Goal: Communication & Community: Answer question/provide support

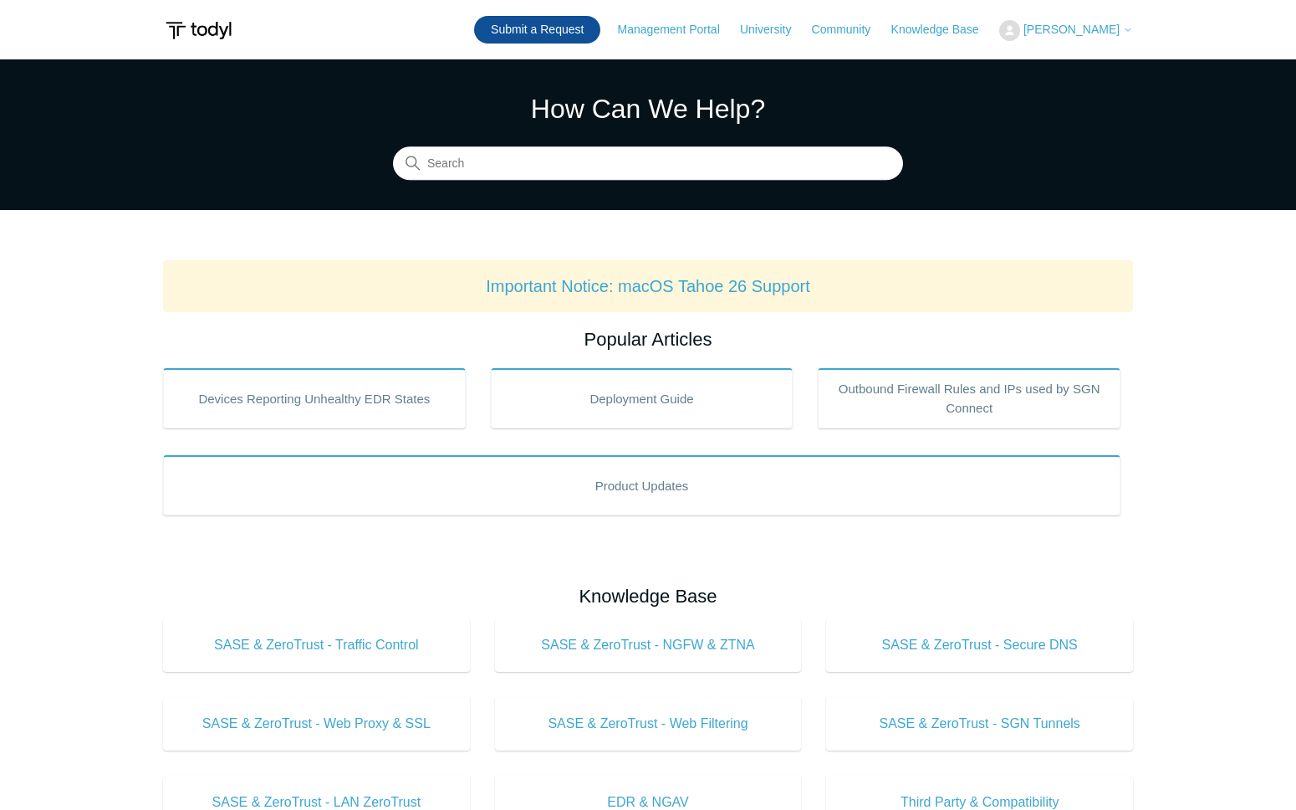
click at [545, 39] on link "Submit a Request" at bounding box center [537, 30] width 126 height 28
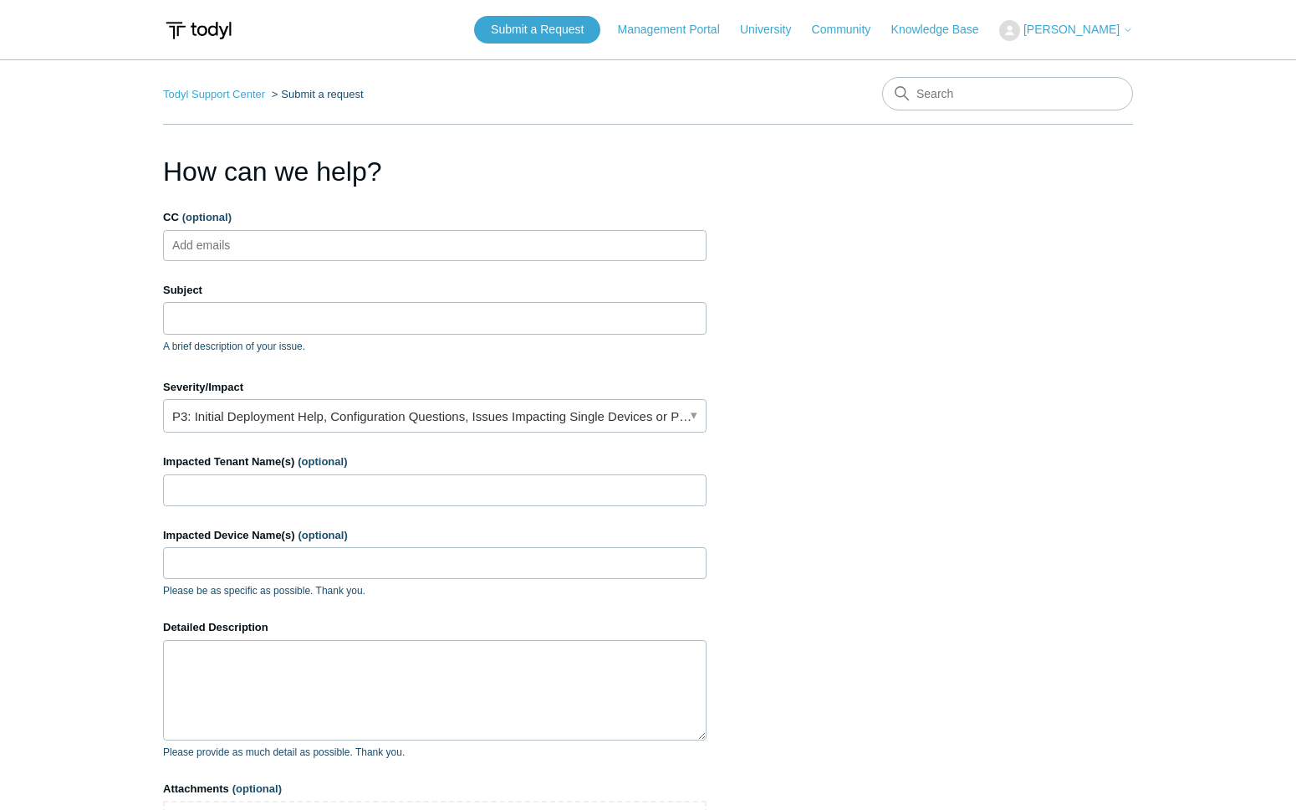
click at [374, 433] on form "CC (optional) Add emails Subject A brief description of your issue. Severity/Im…" at bounding box center [435, 555] width 544 height 692
click at [374, 421] on link "P3: Initial Deployment Help, Configuration Questions, Issues Impacting Single D…" at bounding box center [435, 415] width 544 height 33
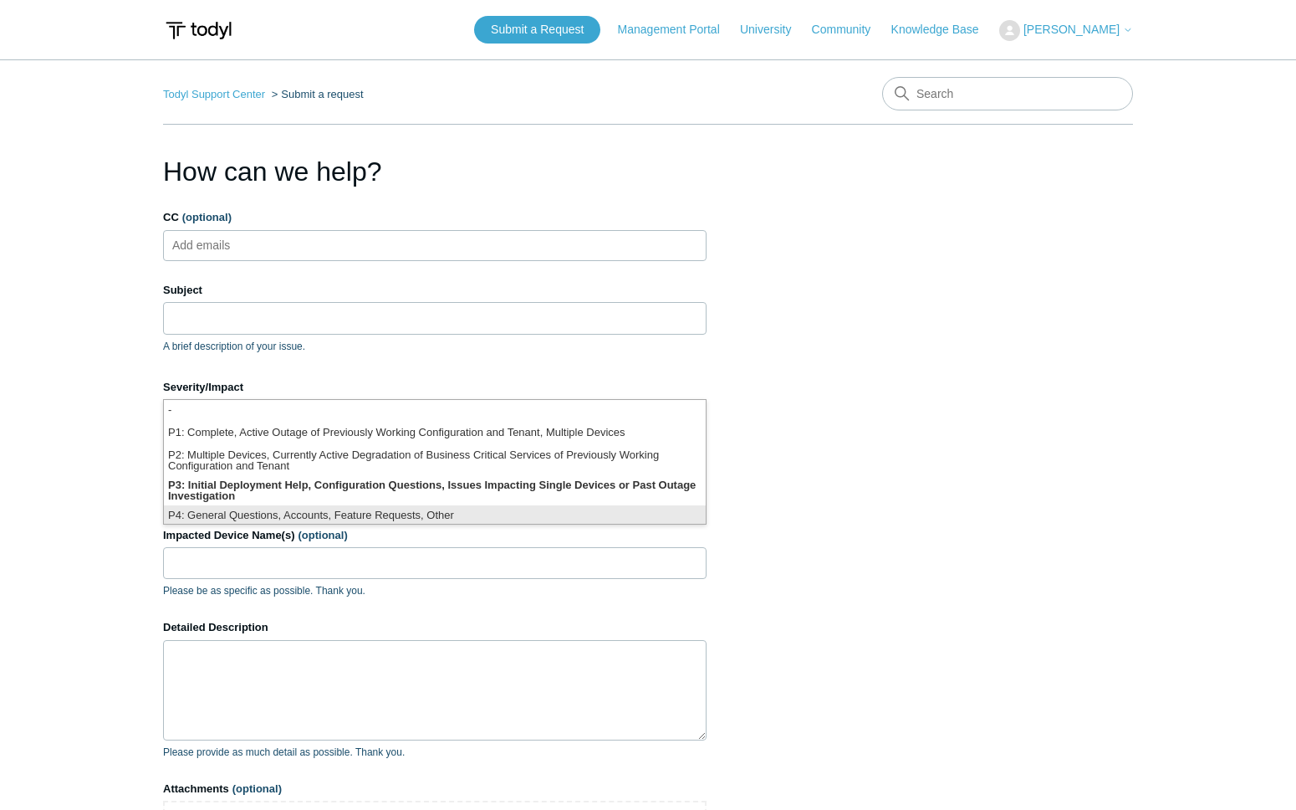
scroll to position [4, 0]
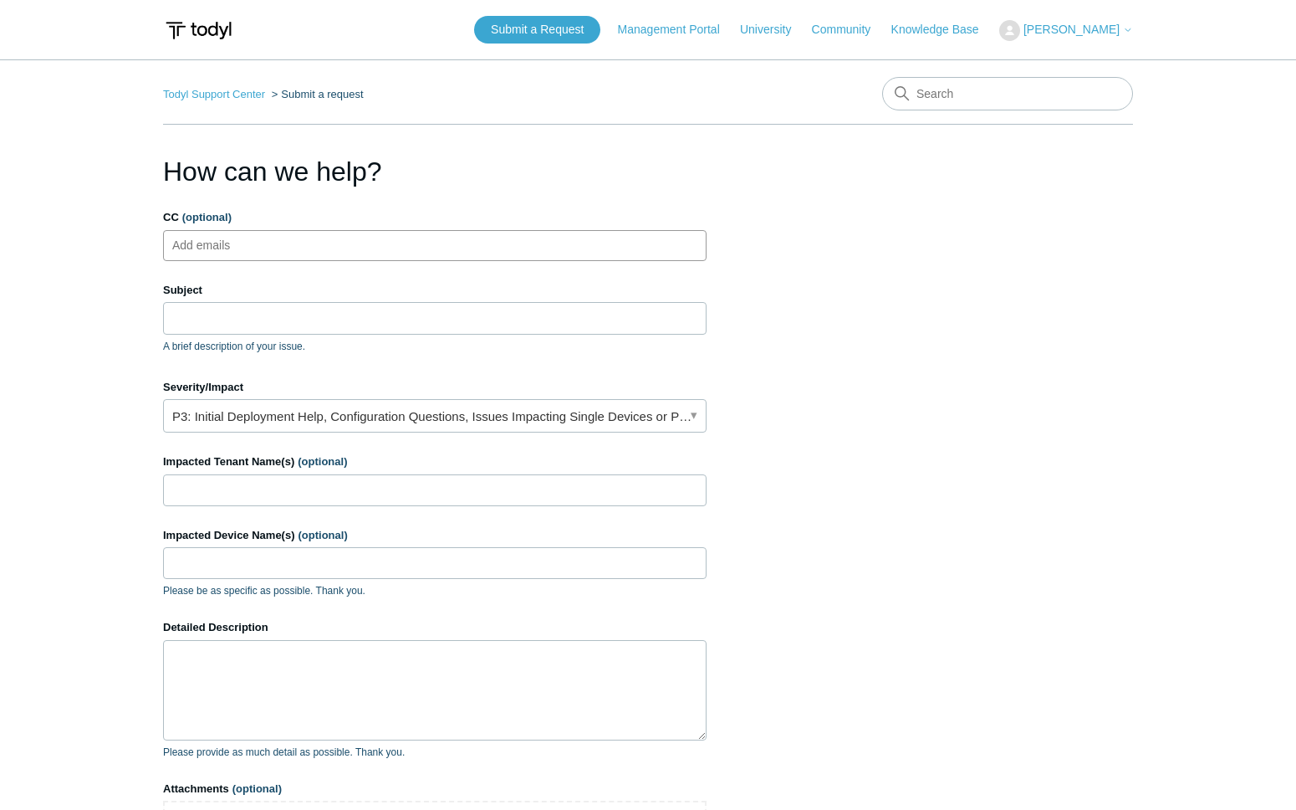
click at [262, 254] on input "CC (optional)" at bounding box center [216, 245] width 100 height 25
click at [257, 307] on input "Subject" at bounding box center [435, 318] width 544 height 32
type input "D"
type input "T"
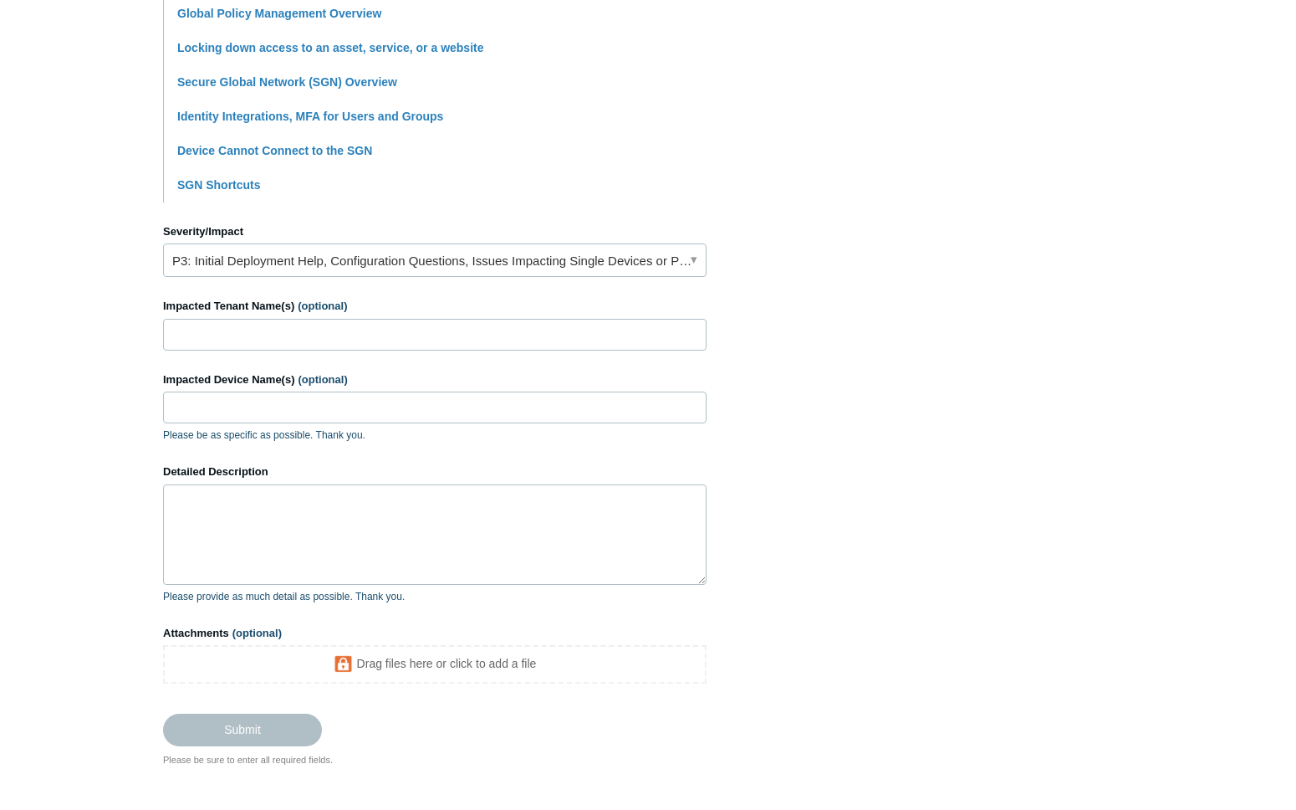
scroll to position [652, 0]
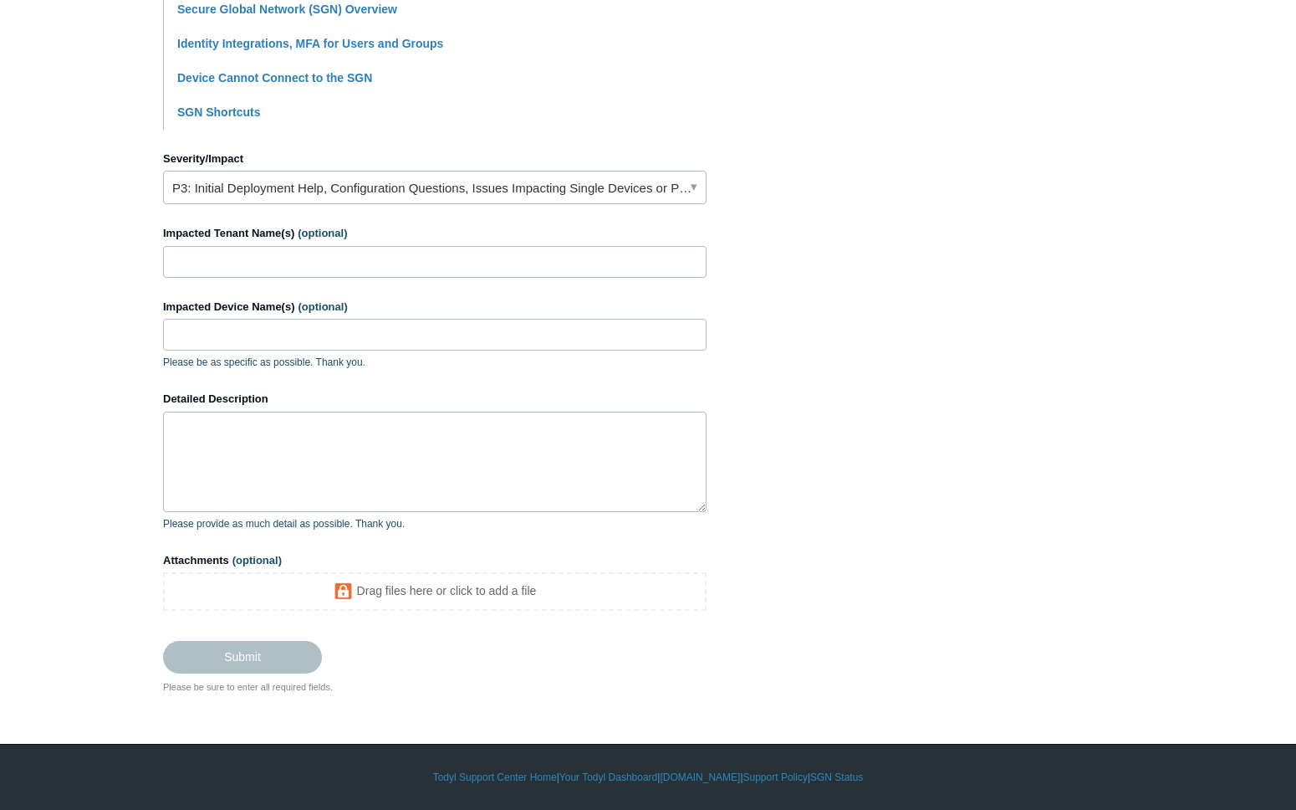
type input "SGN client showing Verified but not using web filter"
click at [465, 268] on input "Impacted Tenant Name(s) (optional)" at bounding box center [435, 262] width 544 height 32
type input "MEI Mail Services"
click at [302, 350] on input "Impacted Device Name(s) (optional)" at bounding box center [435, 335] width 544 height 32
type input "Abby2PC"
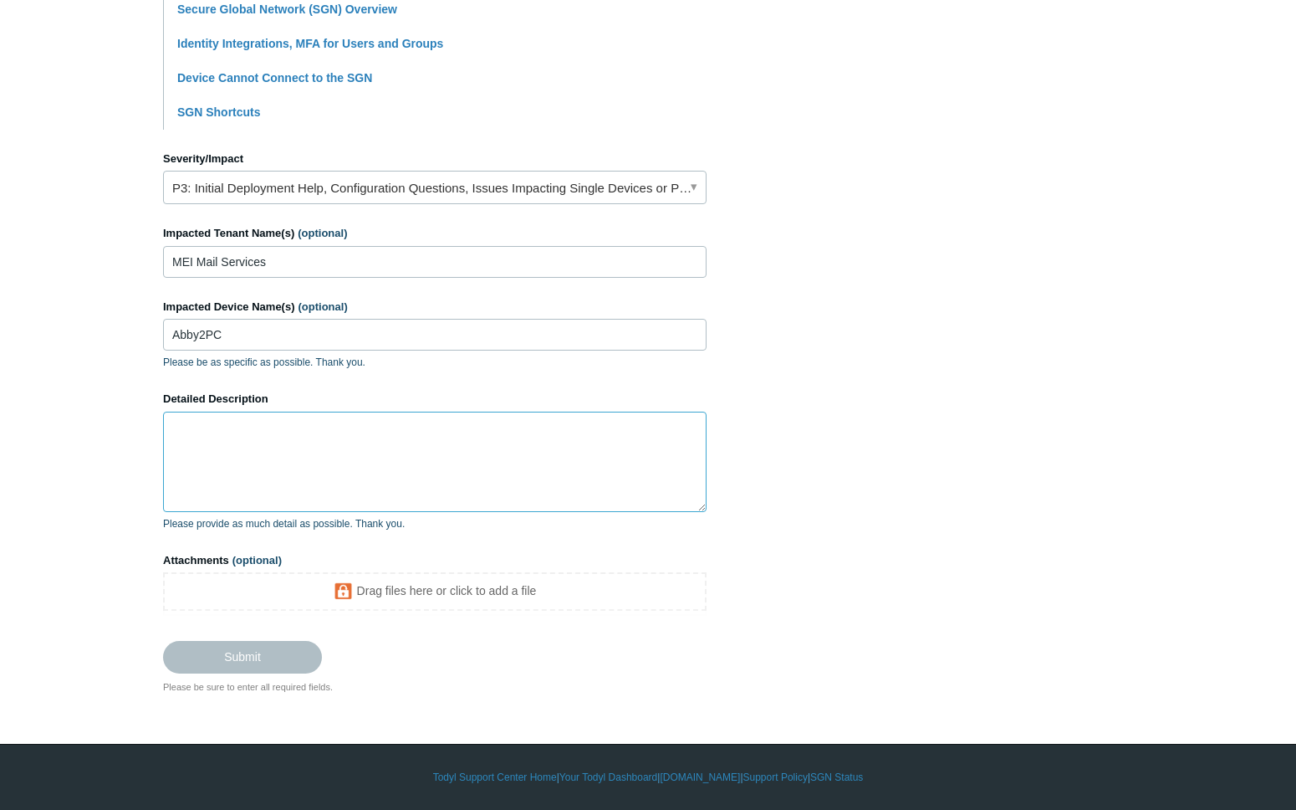
type textarea "I"
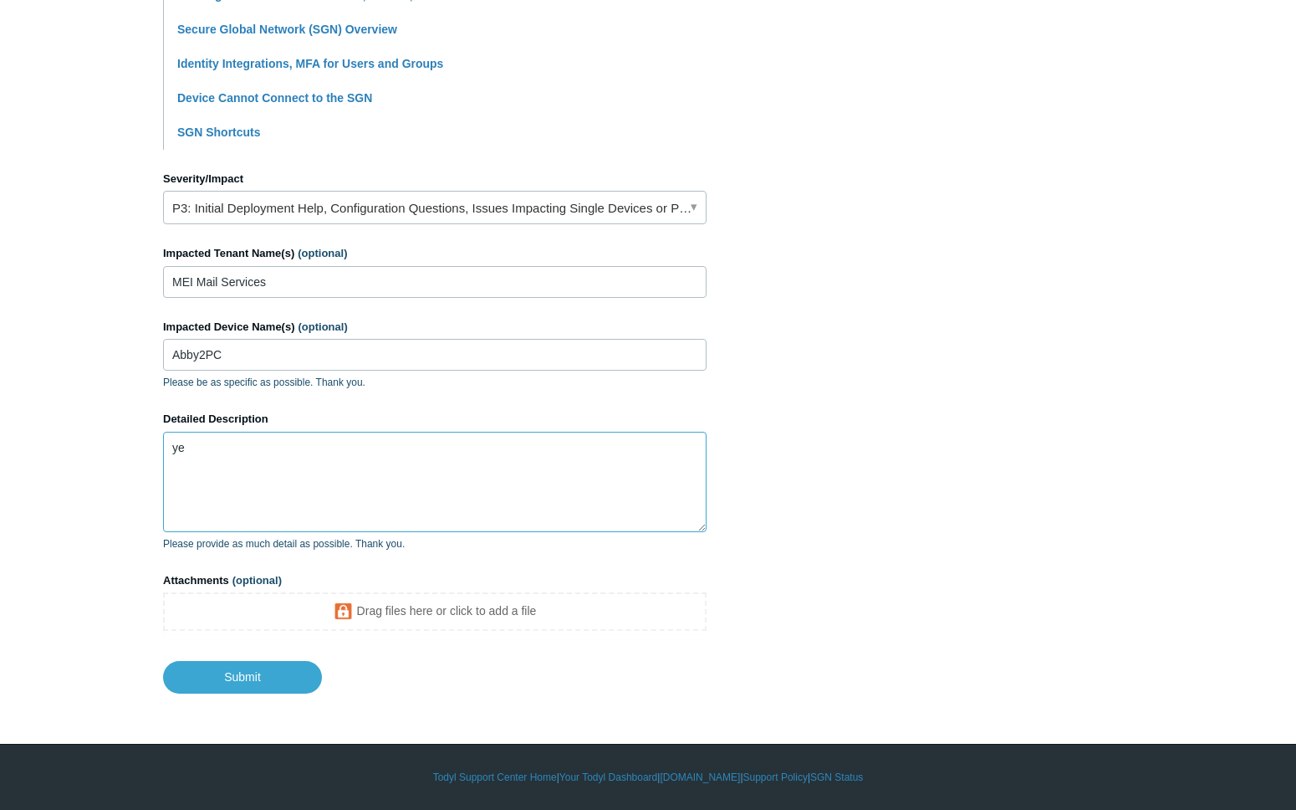
type textarea "y"
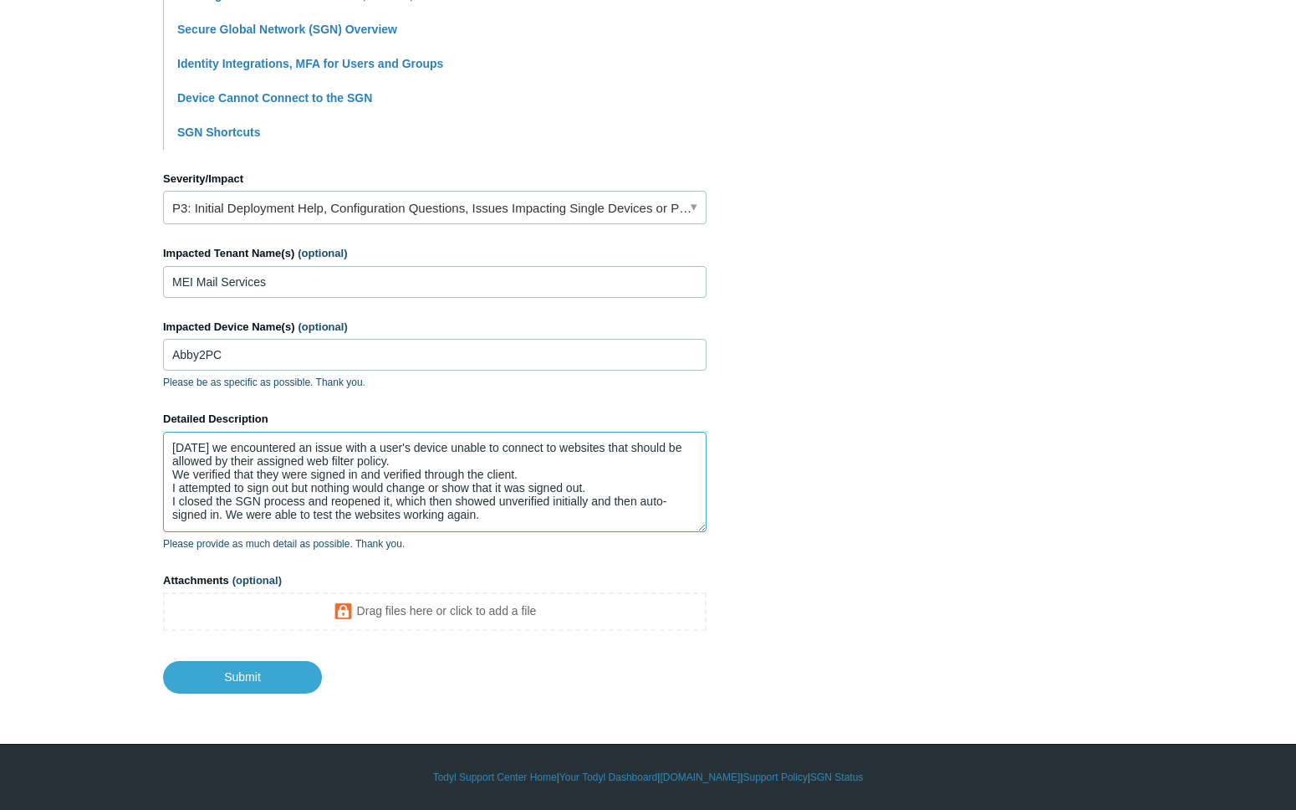
scroll to position [18, 0]
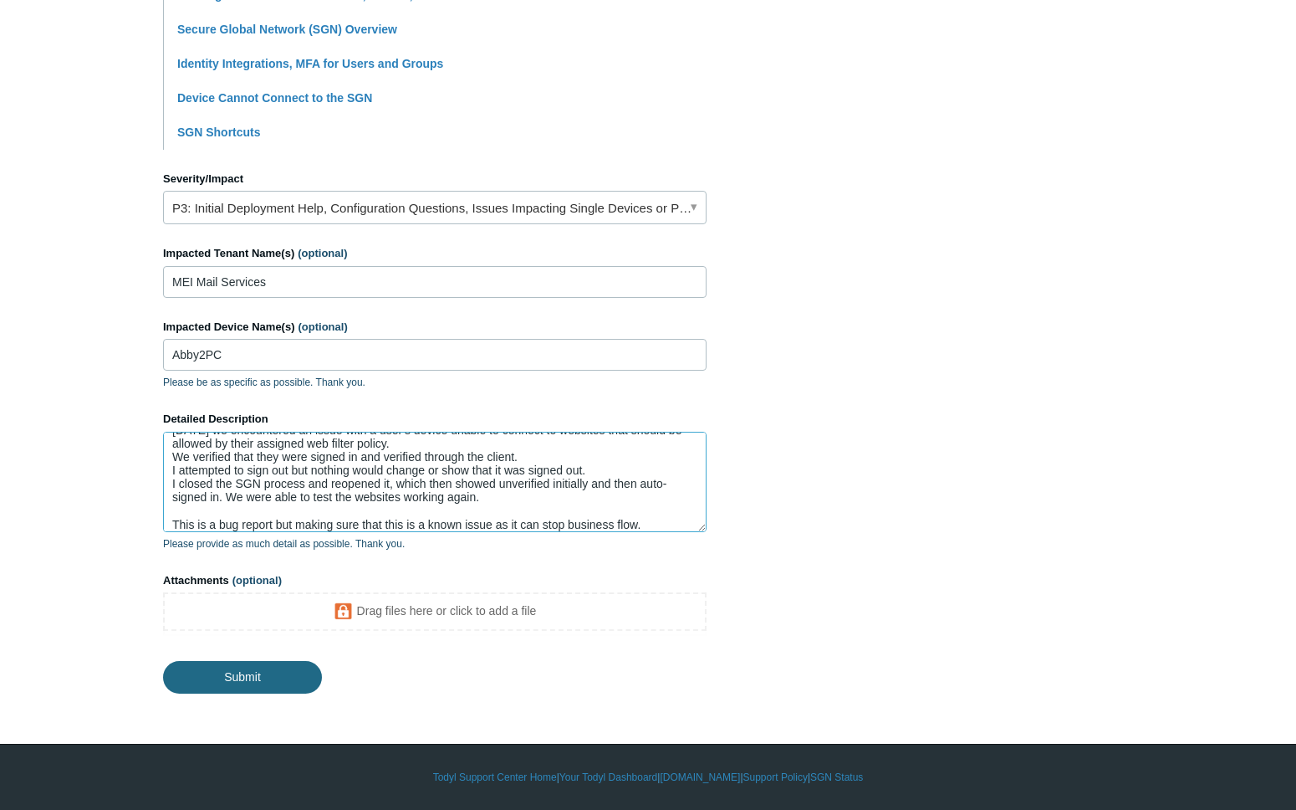
type textarea "Yesterday we encountered an issue with a user's device unable to connect to web…"
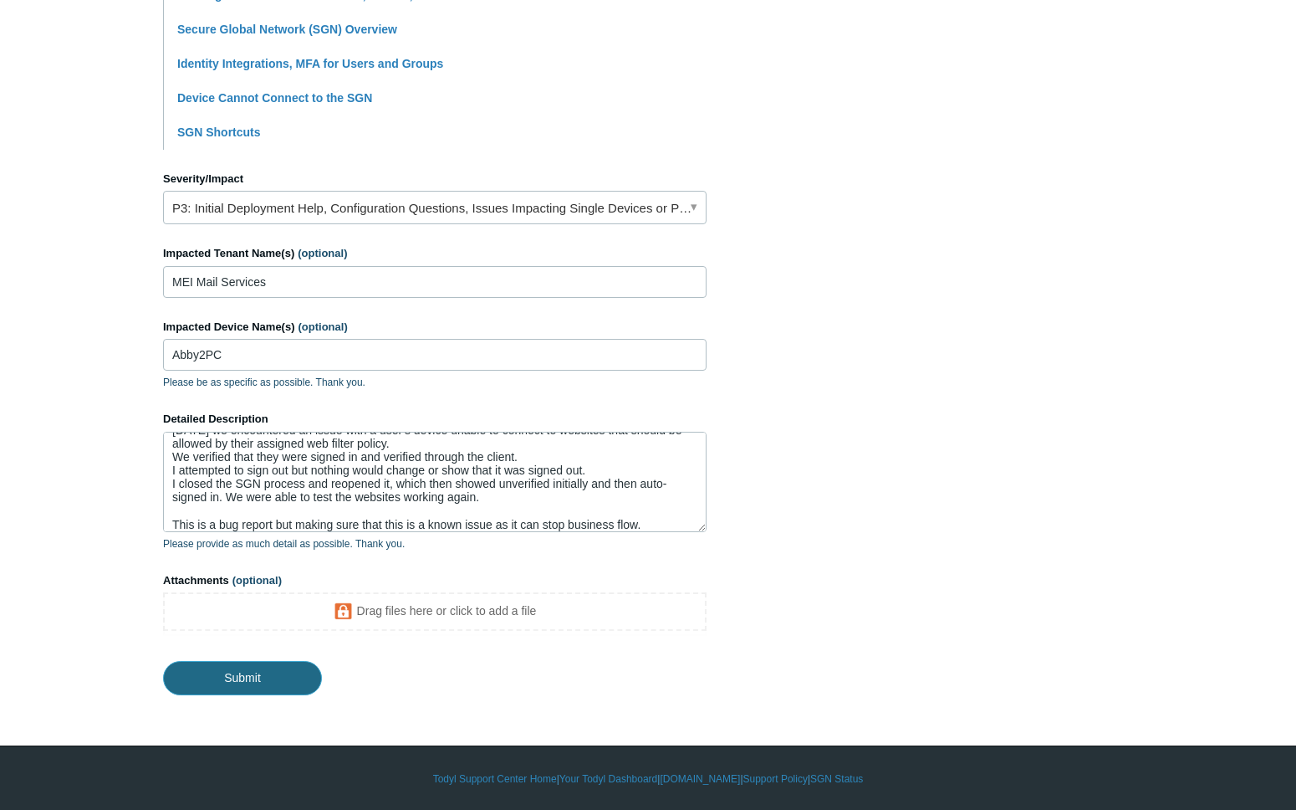
drag, startPoint x: 242, startPoint y: 676, endPoint x: 152, endPoint y: 517, distance: 182.4
click at [152, 517] on main "Todyl Support Center Submit a request How can we help? CC (optional) Add emails…" at bounding box center [648, 61] width 1296 height 1268
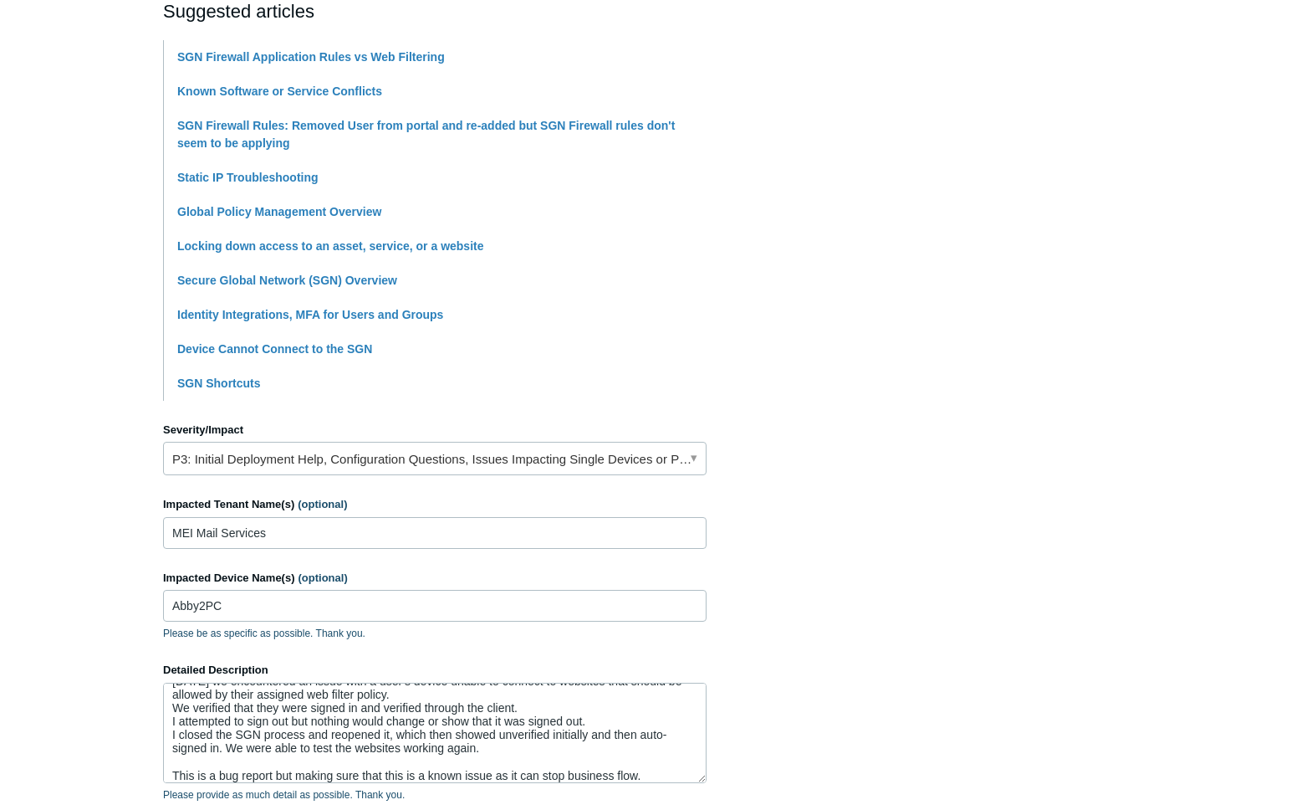
scroll to position [0, 0]
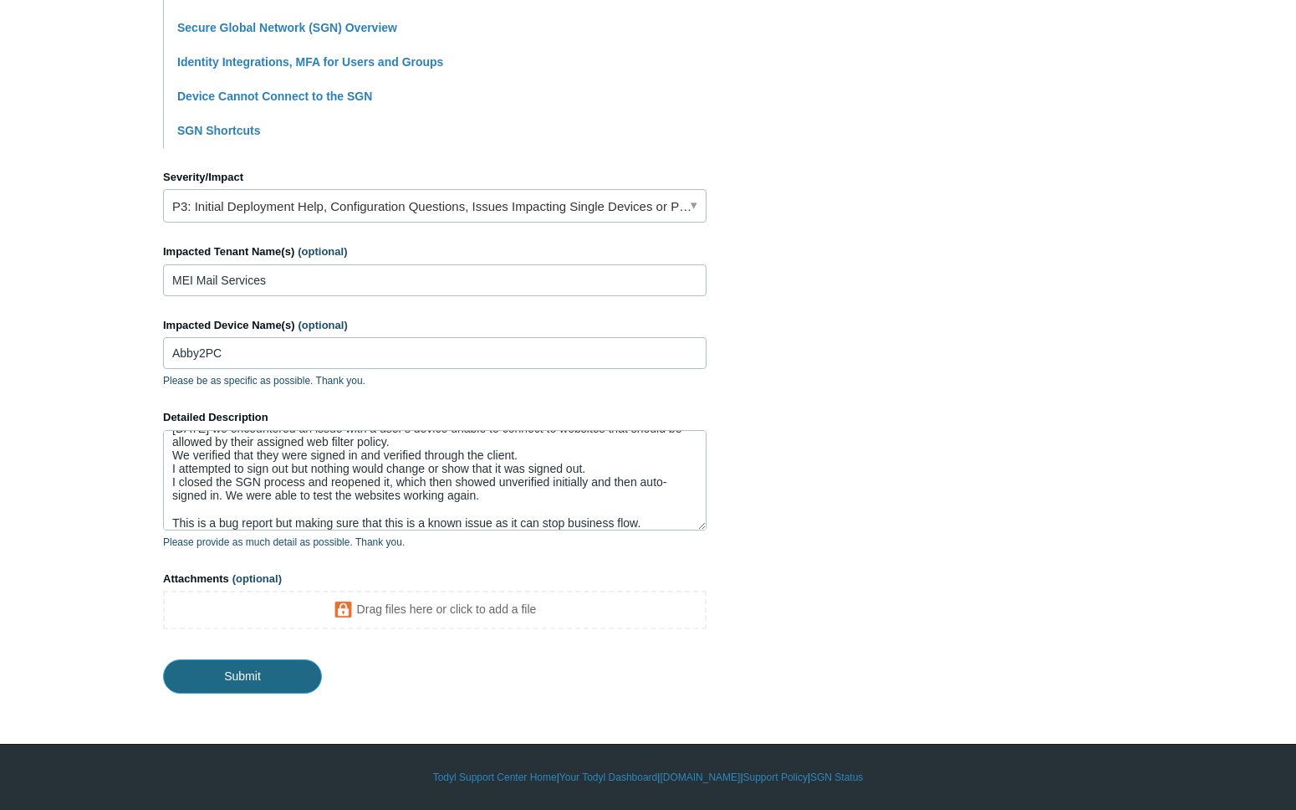
click at [299, 692] on input "Submit" at bounding box center [242, 675] width 159 height 33
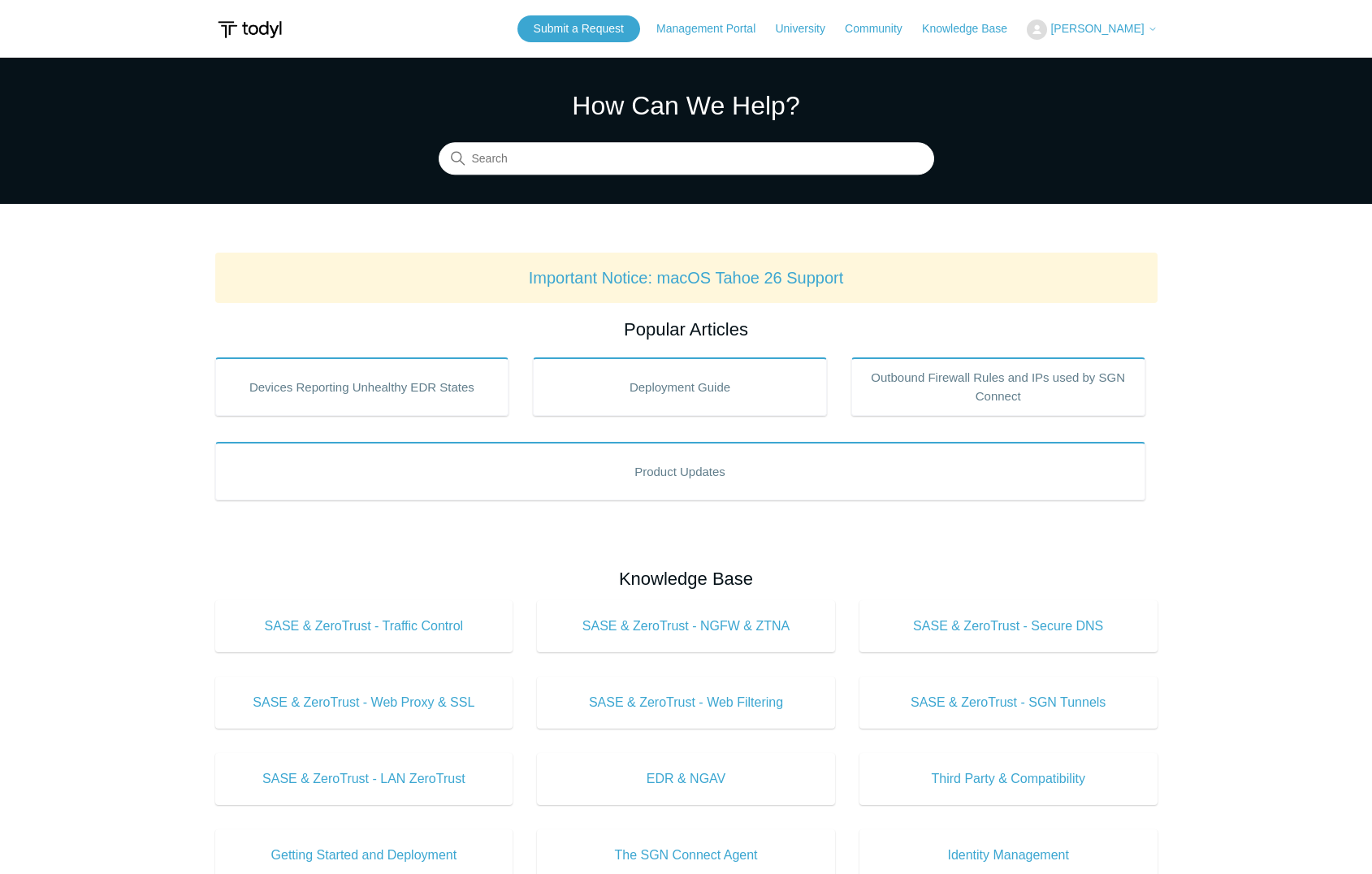
click at [1096, 19] on button "[PERSON_NAME]" at bounding box center [1091, 29] width 130 height 20
click at [1078, 61] on link "My Support Requests" at bounding box center [1106, 63] width 158 height 28
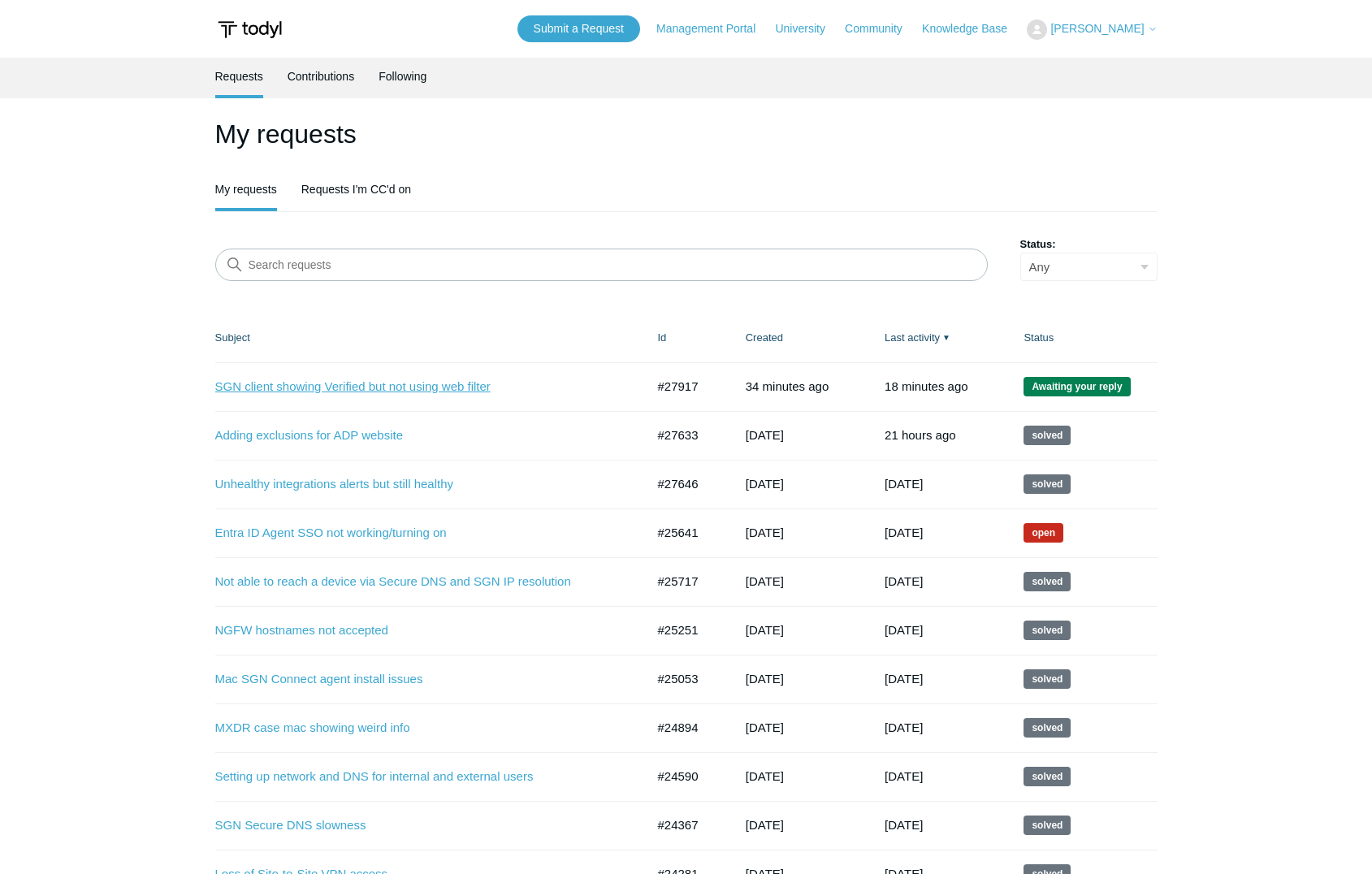
click at [442, 393] on link "SGN client showing Verified but not using web filter" at bounding box center [418, 387] width 406 height 18
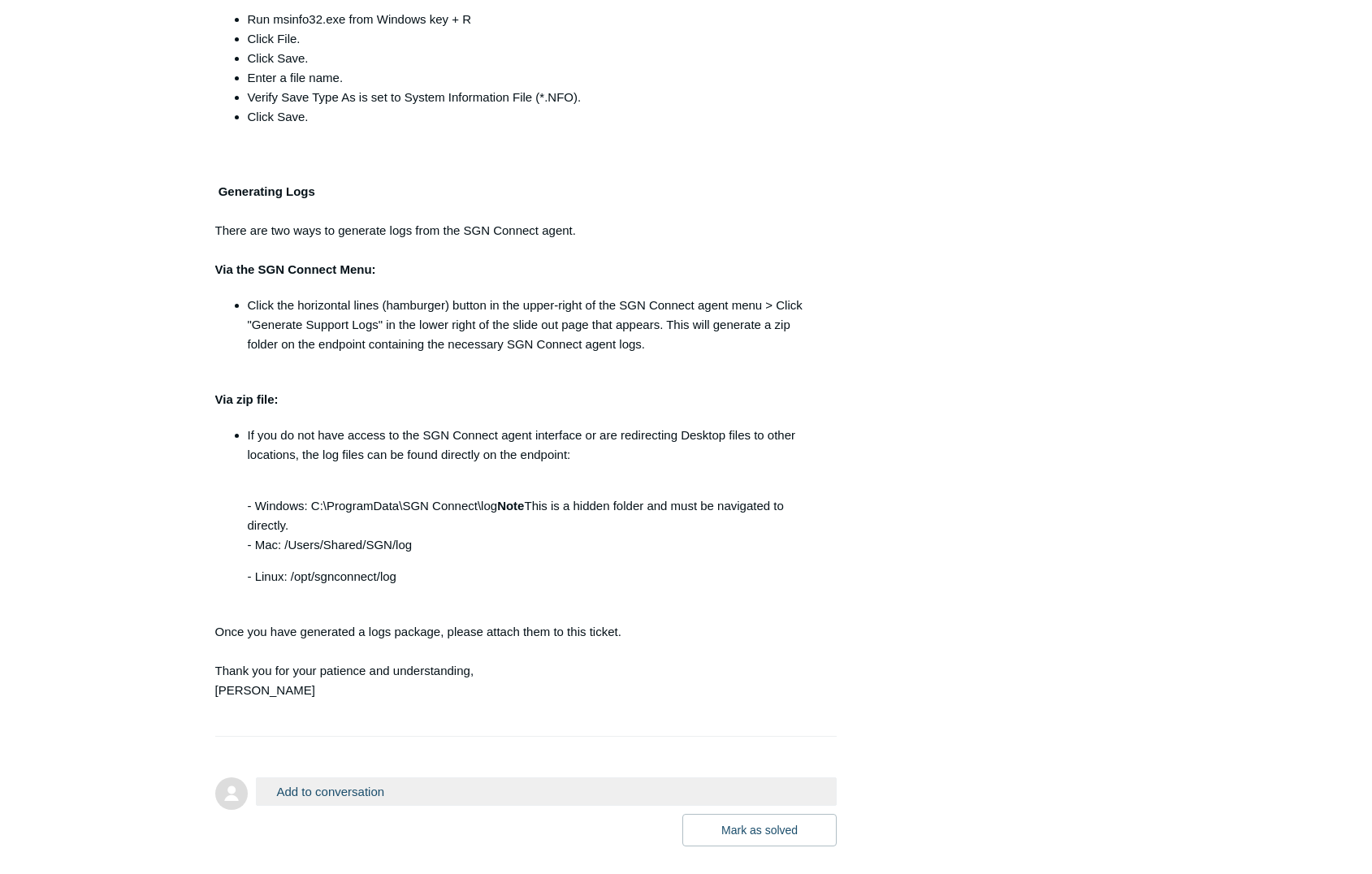
scroll to position [1188, 0]
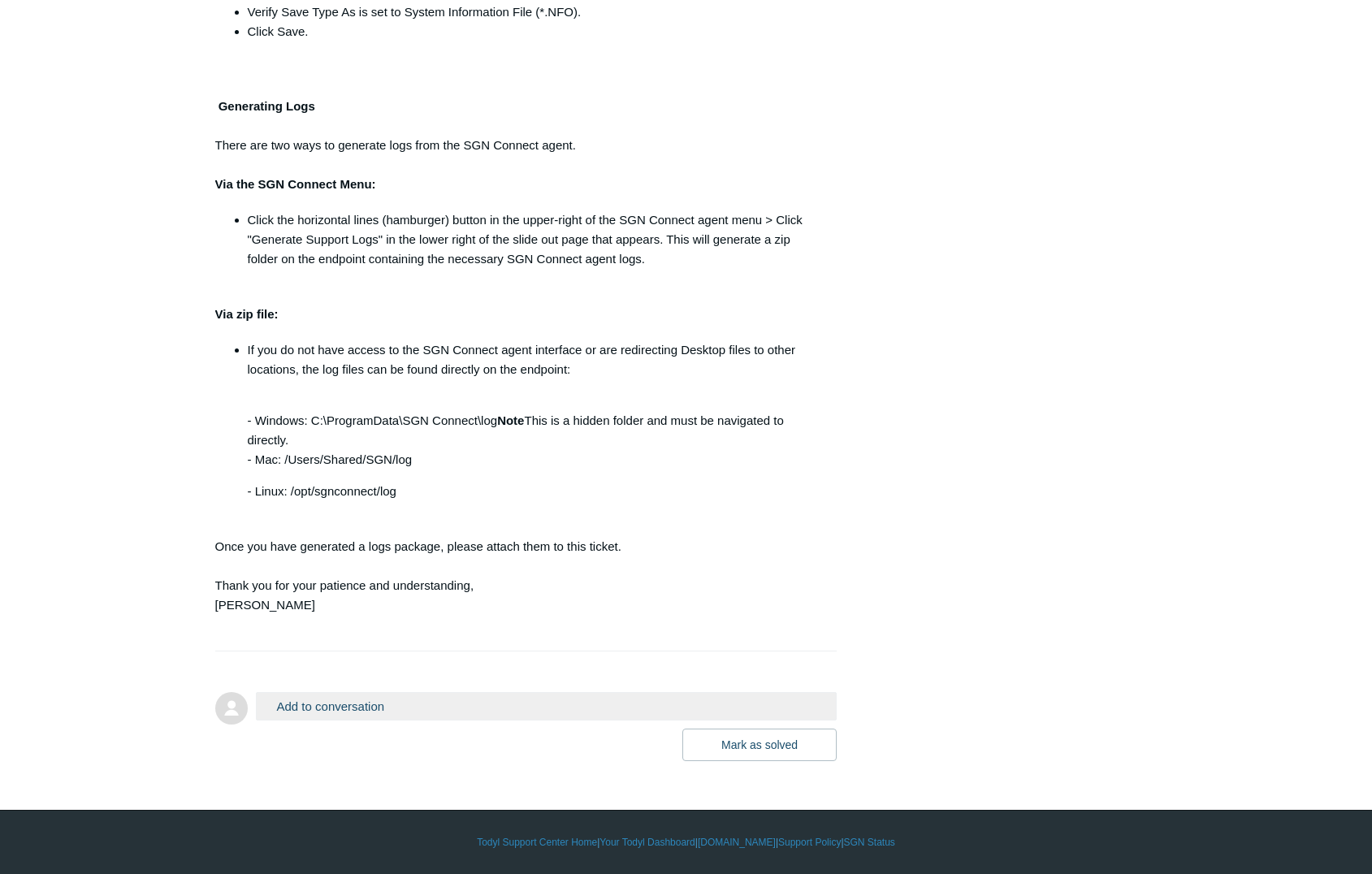
click at [479, 682] on form "Add to conversation CC Add emails Drag files here or click to add a file Mark a…" at bounding box center [526, 715] width 622 height 93
click at [454, 696] on button "Add to conversation" at bounding box center [546, 706] width 582 height 28
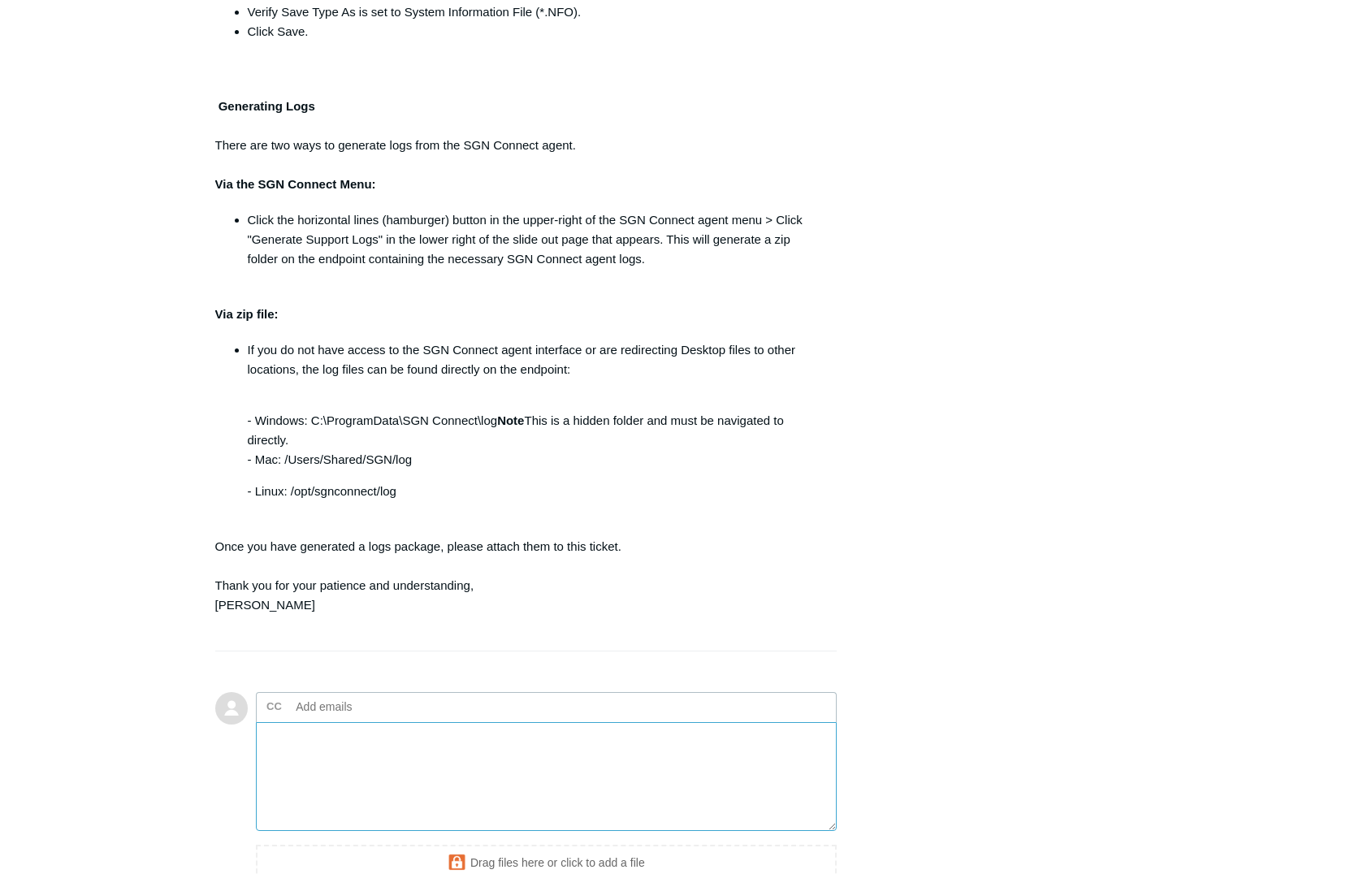
paste textarea "MEI Administration Allow List"
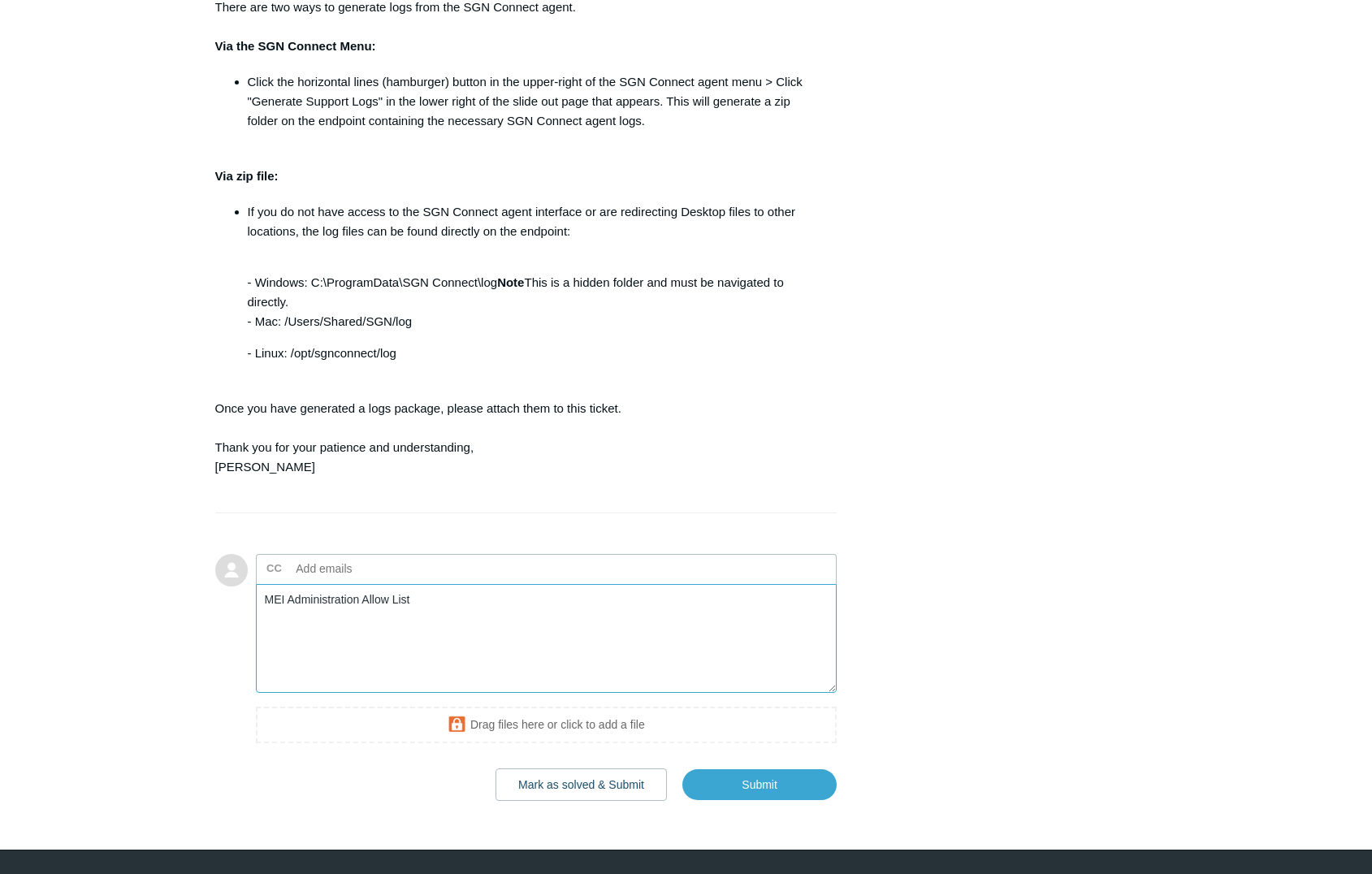
scroll to position [1350, 0]
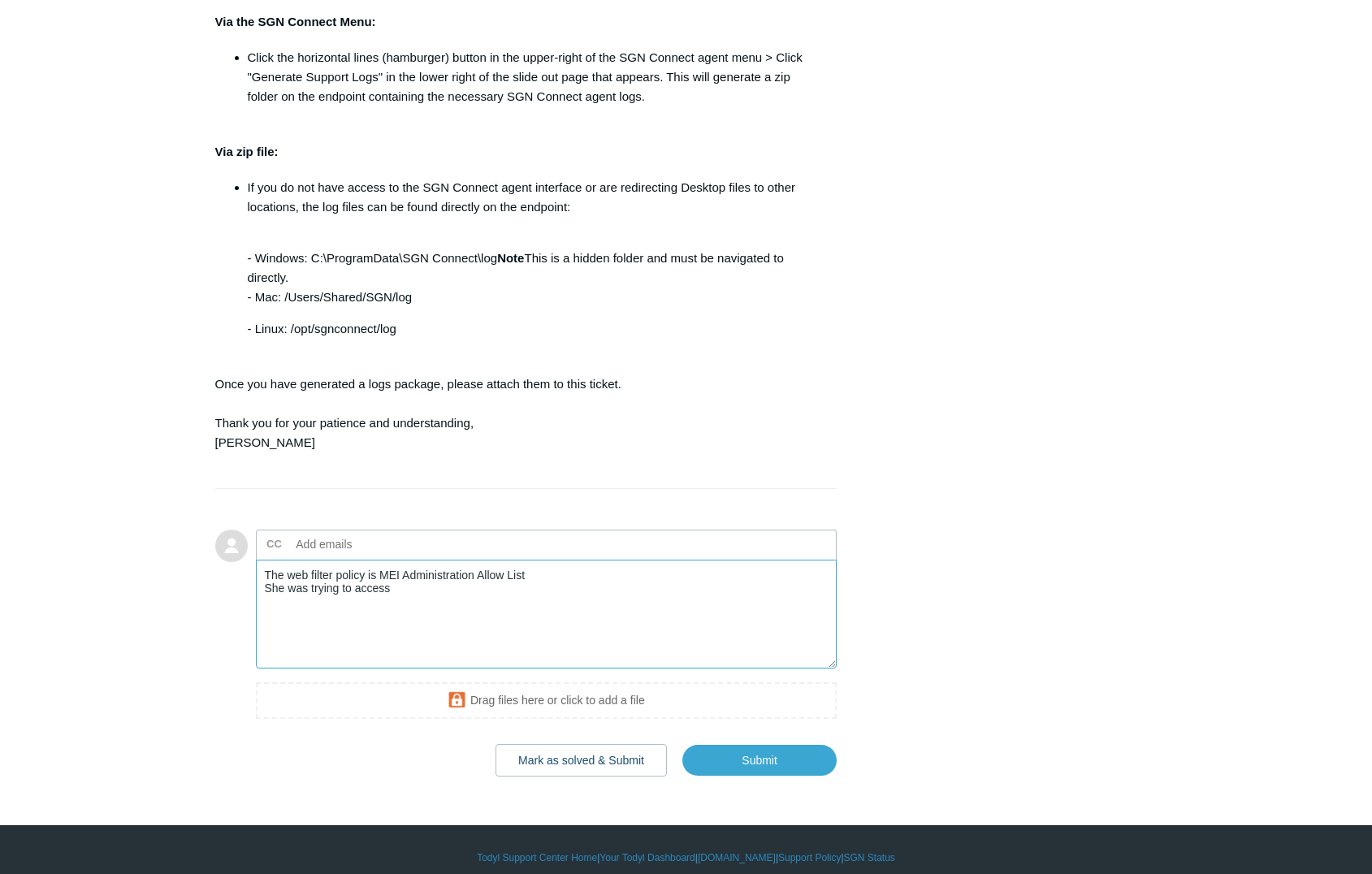
click at [419, 626] on textarea "The web filter policy is MEI Administration Allow List She was trying to access" at bounding box center [546, 614] width 582 height 110
paste textarea "coastpay.com Customer Portal"
click at [495, 584] on textarea "The web filter policy is MEI Administration Allow List She was trying to access" at bounding box center [546, 614] width 582 height 110
click at [490, 604] on textarea "The web filter policy is MEI Administration Allow List She was trying to access" at bounding box center [546, 614] width 582 height 110
paste textarea "https://coastpay.com/"
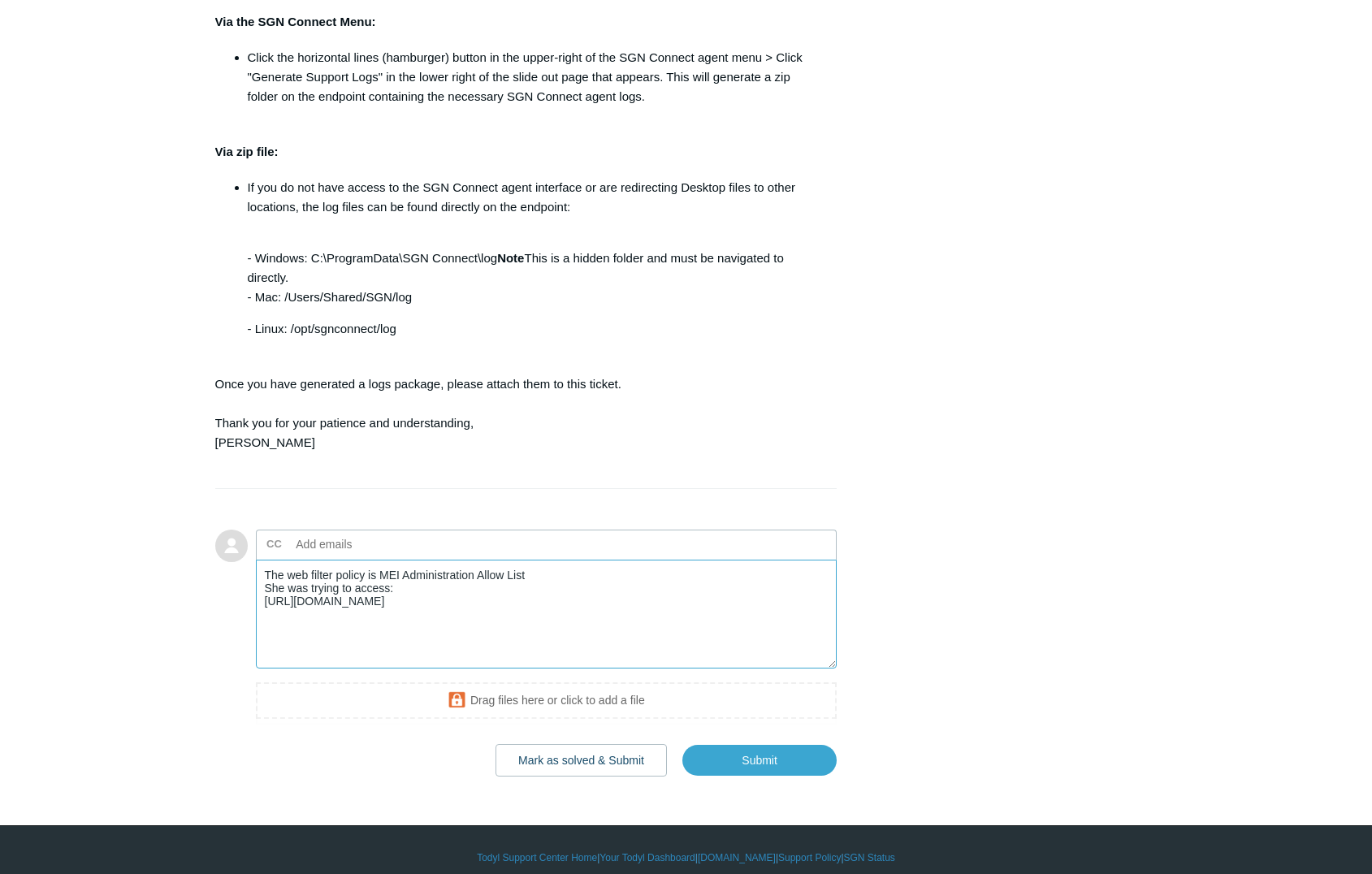
click at [409, 614] on textarea "The web filter policy is MEI Administration Allow List She was trying to access…" at bounding box center [546, 614] width 582 height 110
paste textarea "https://cantu.fieldportals.com/"
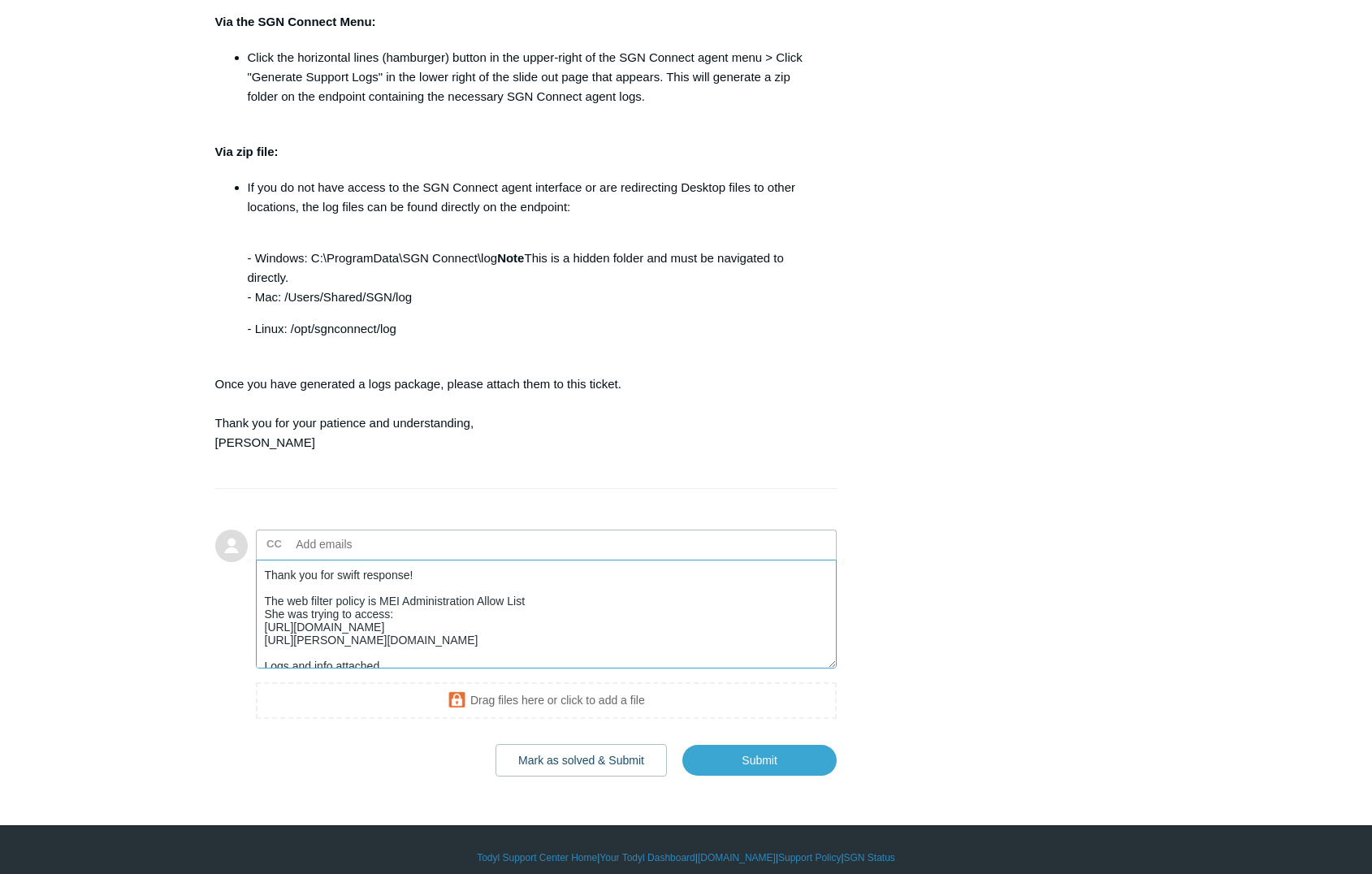
click at [564, 602] on textarea "Thank you for swift response! The web filter policy is MEI Administration Allow…" at bounding box center [546, 614] width 582 height 110
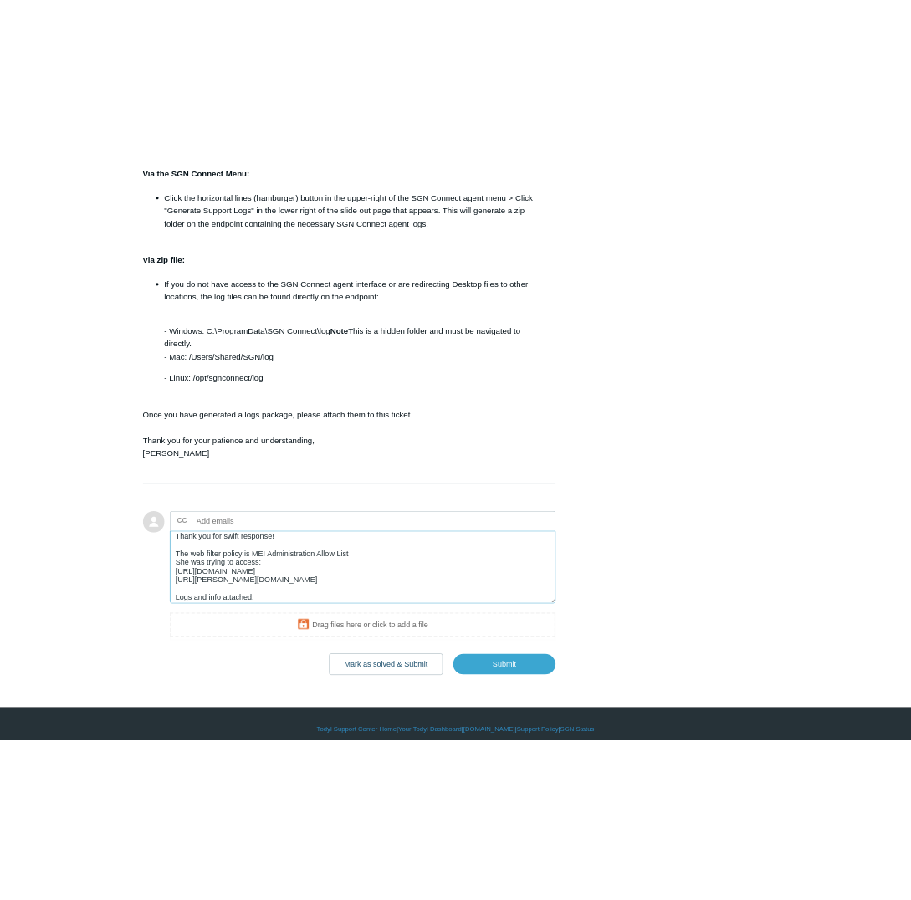
scroll to position [13, 0]
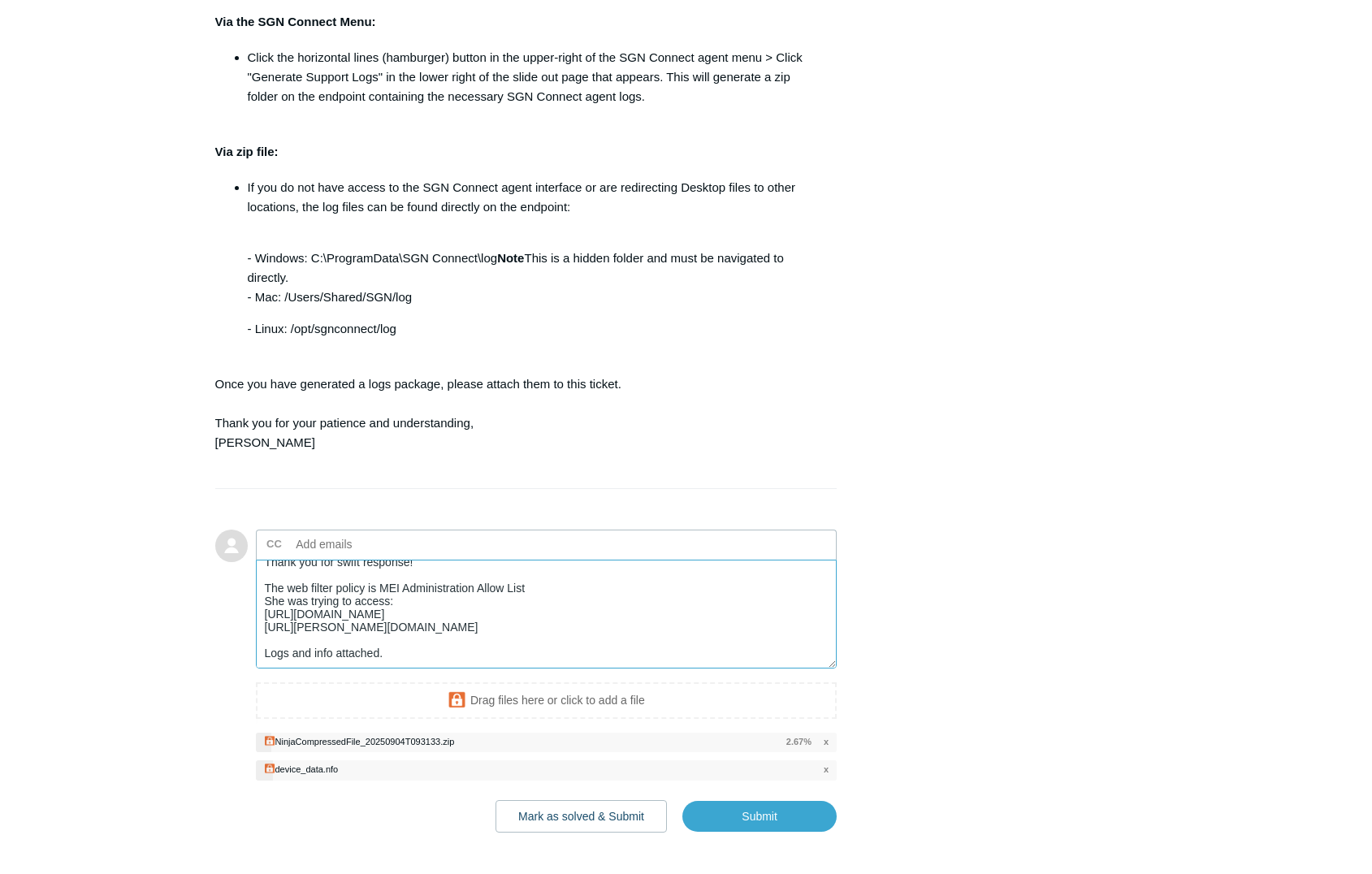
click at [285, 653] on textarea "Thank you for swift response! The web filter policy is MEI Administration Allow…" at bounding box center [546, 614] width 582 height 110
type textarea "Thank you for swift response! The web filter policy is MEI Administration Allow…"
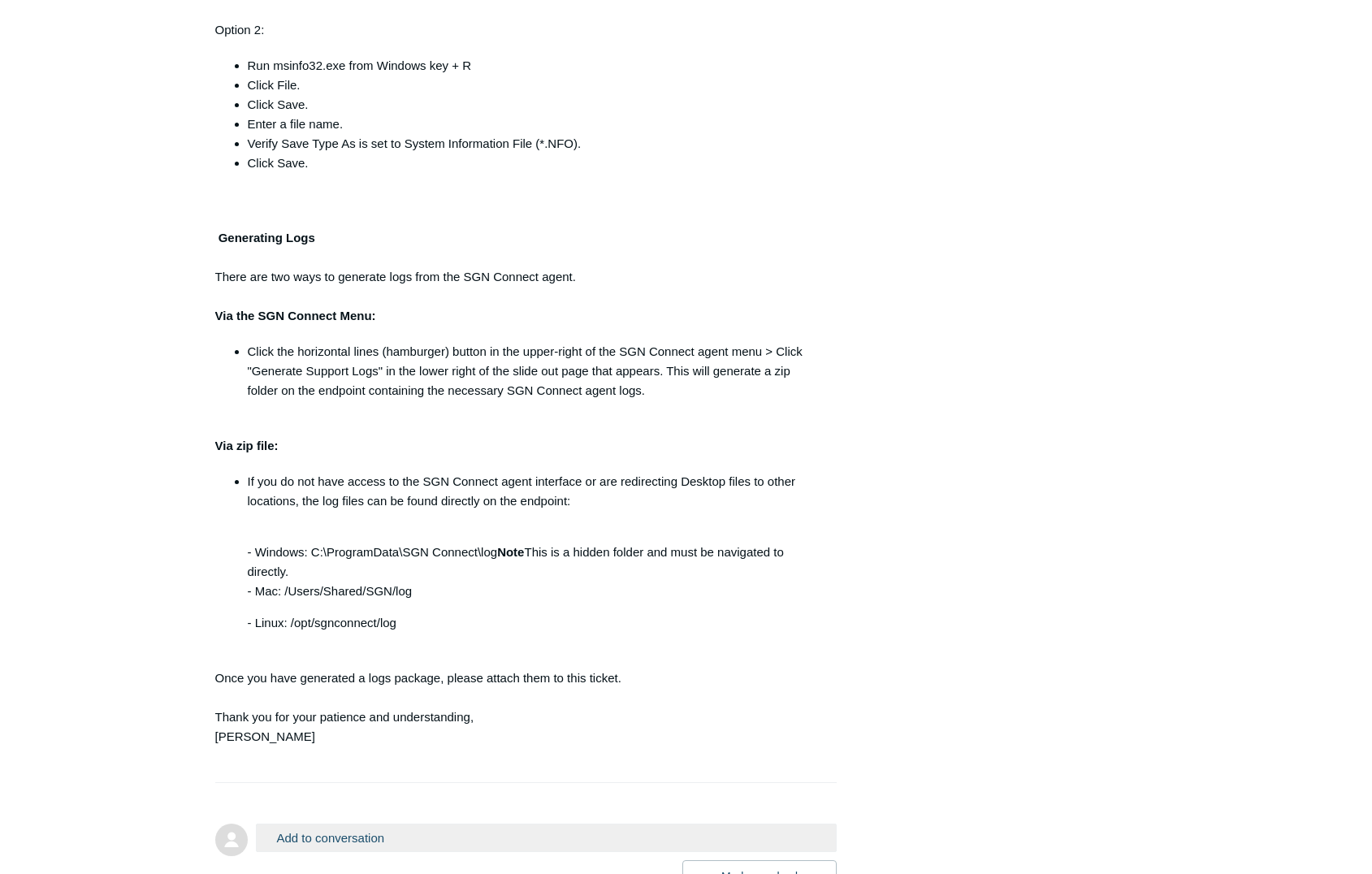
scroll to position [1188, 0]
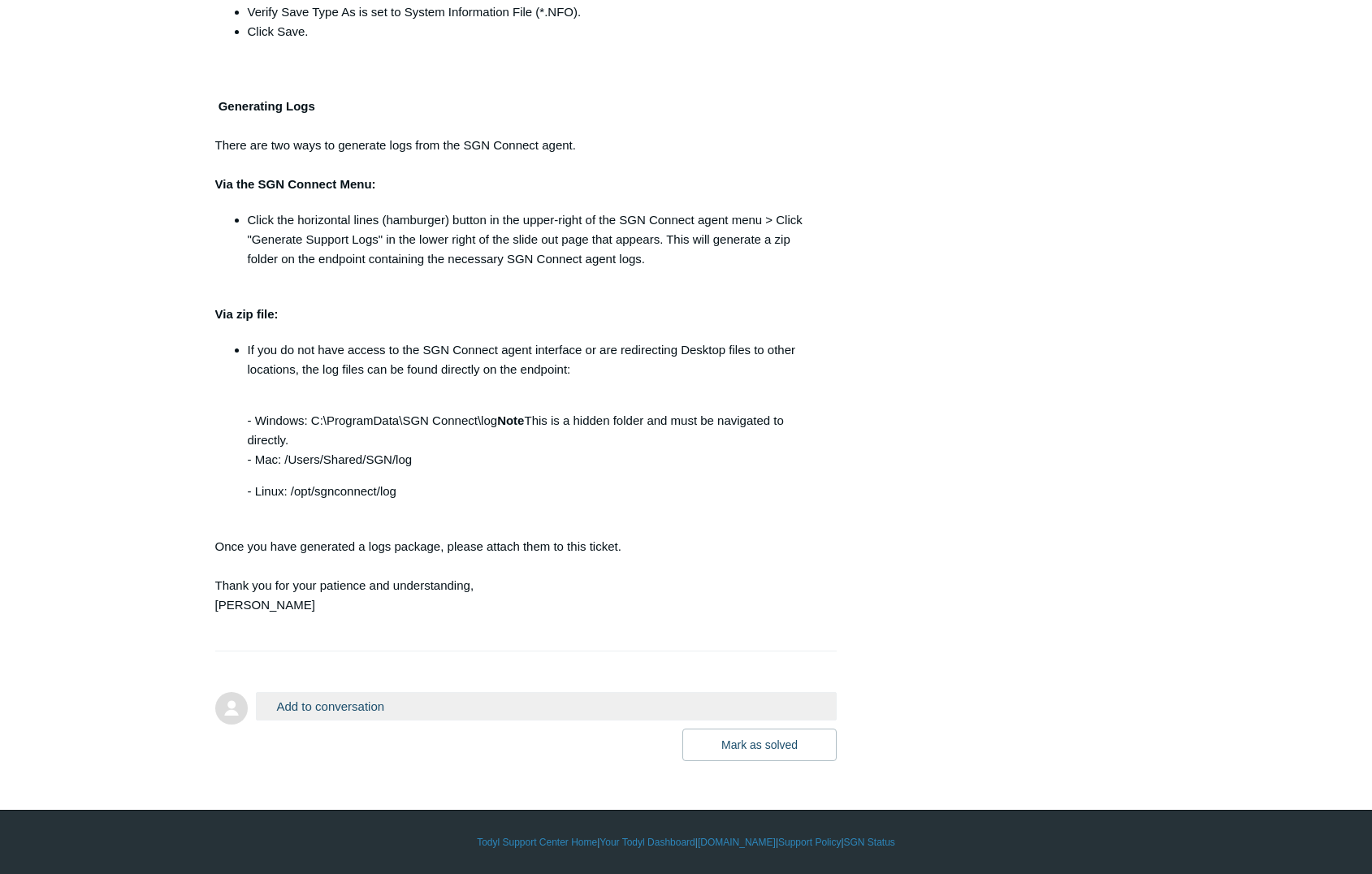
click at [326, 685] on form "Add to conversation CC Add emails Drag files here or click to add a file Mark a…" at bounding box center [526, 715] width 622 height 93
click at [321, 700] on button "Add to conversation" at bounding box center [546, 706] width 582 height 28
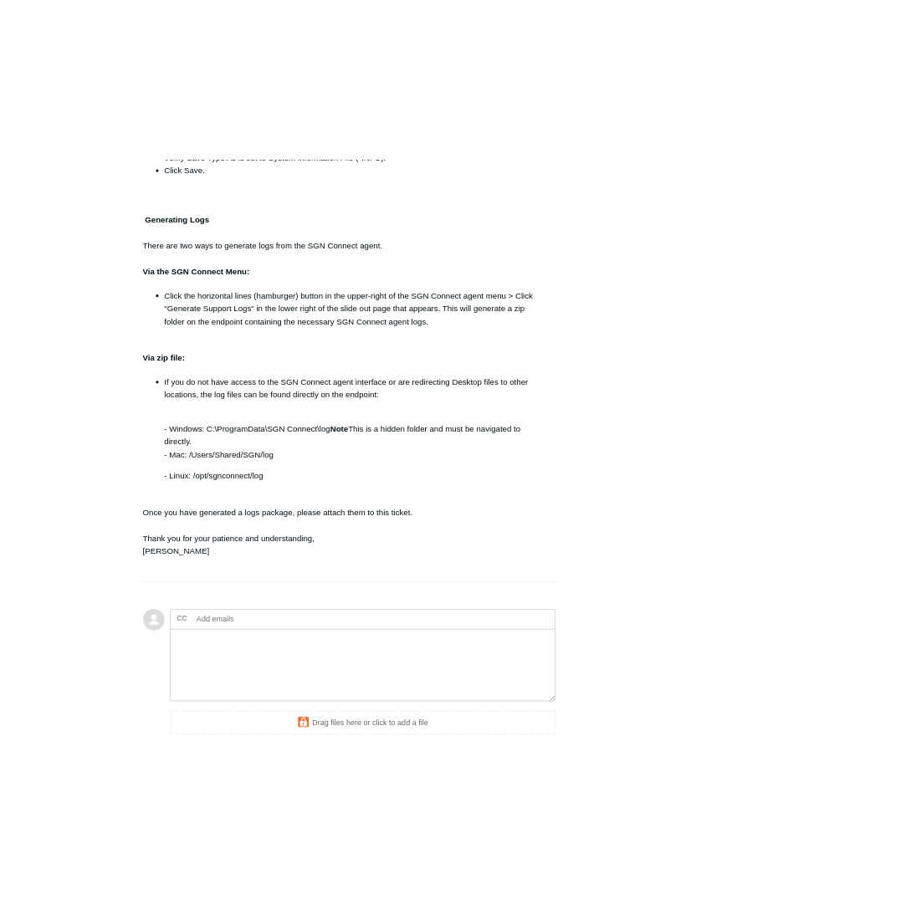
scroll to position [0, 0]
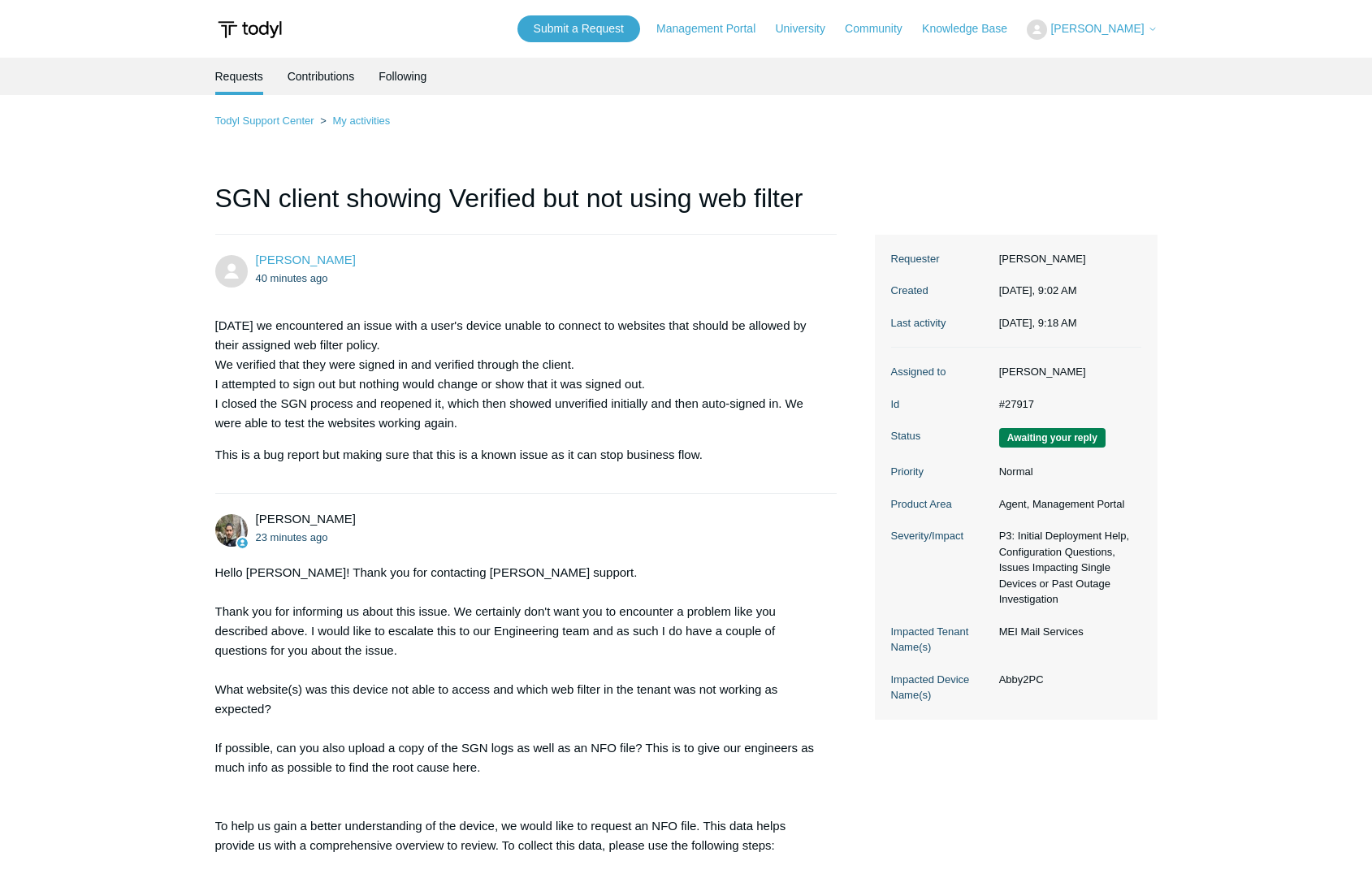
drag, startPoint x: 976, startPoint y: 276, endPoint x: 965, endPoint y: 99, distance: 177.3
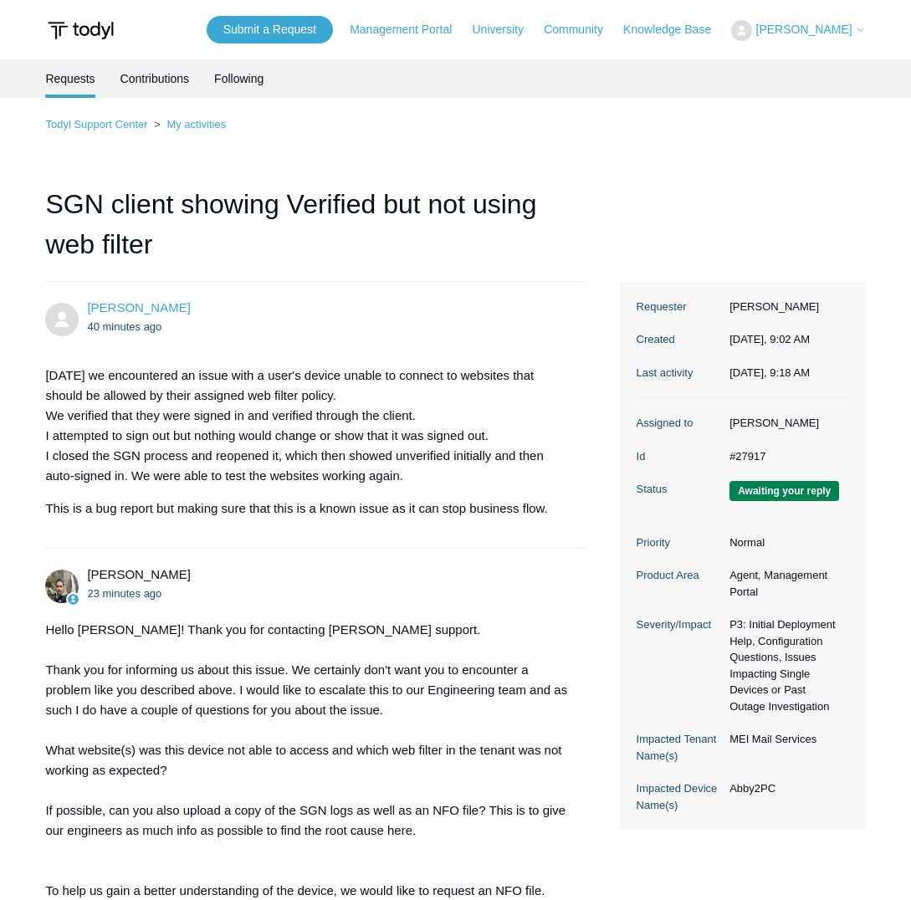
click at [70, 29] on img at bounding box center [80, 30] width 71 height 31
click at [100, 36] on img at bounding box center [80, 30] width 71 height 31
click at [101, 34] on img at bounding box center [80, 30] width 71 height 31
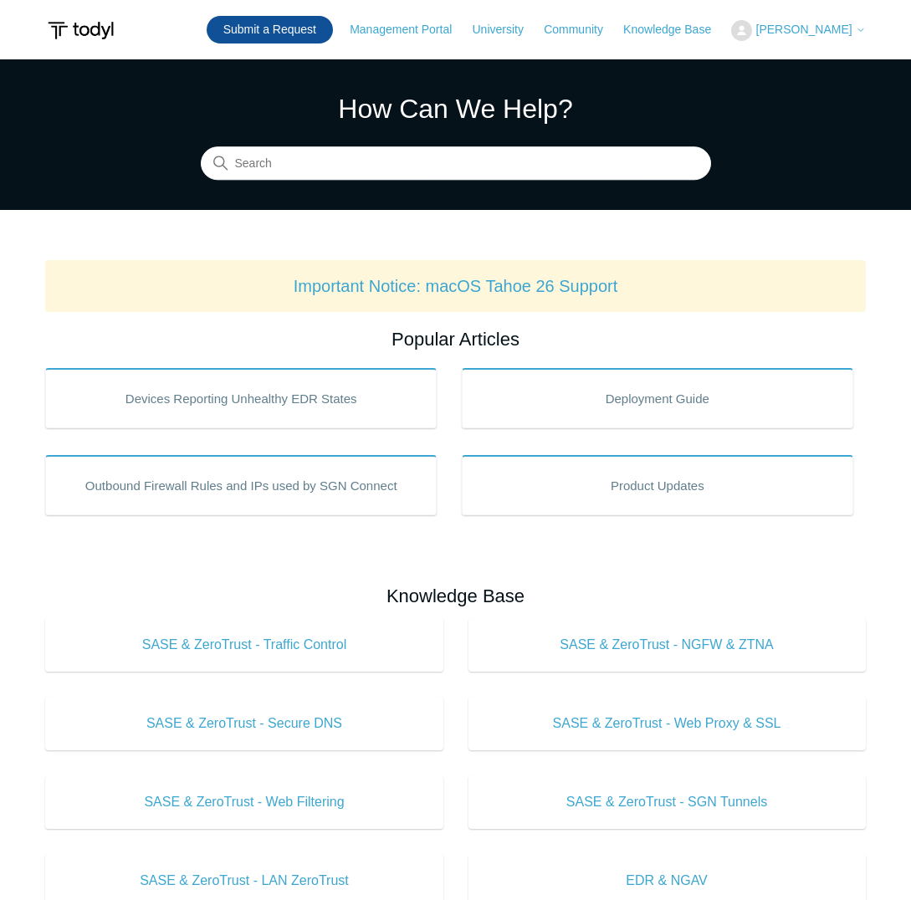
click at [278, 43] on link "Submit a Request" at bounding box center [270, 30] width 126 height 28
click at [278, 30] on link "Submit a Request" at bounding box center [270, 30] width 126 height 28
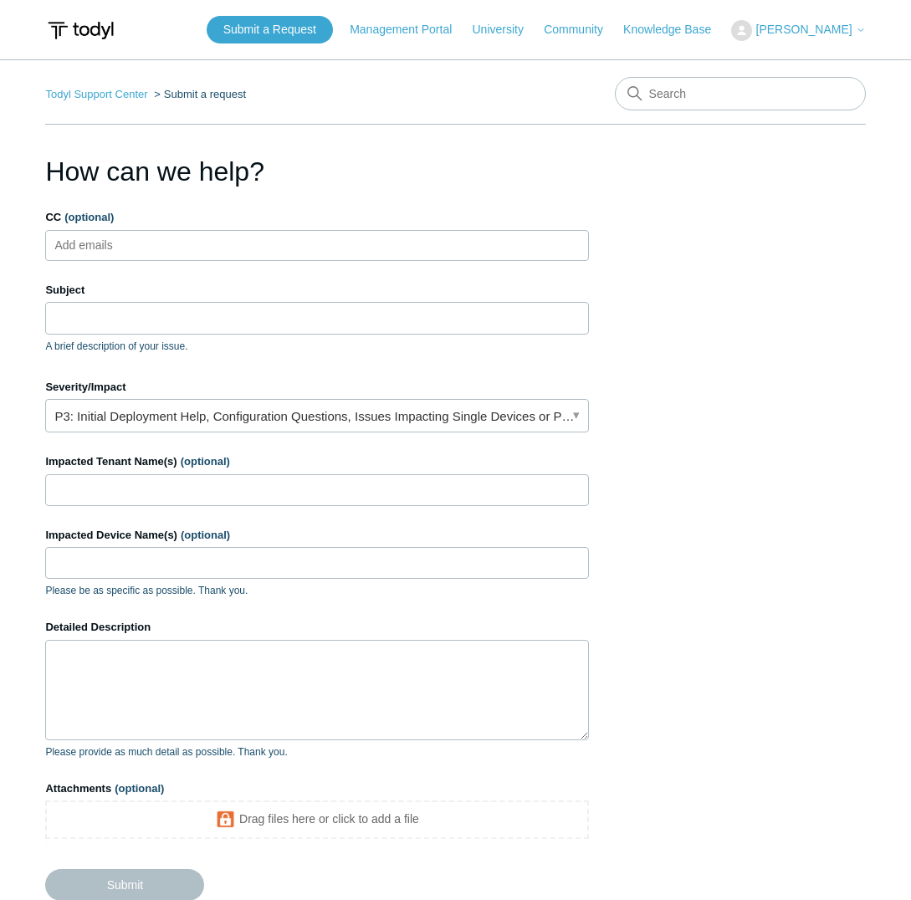
click at [765, 28] on span "[PERSON_NAME]" at bounding box center [804, 29] width 96 height 13
